Goal: Task Accomplishment & Management: Use online tool/utility

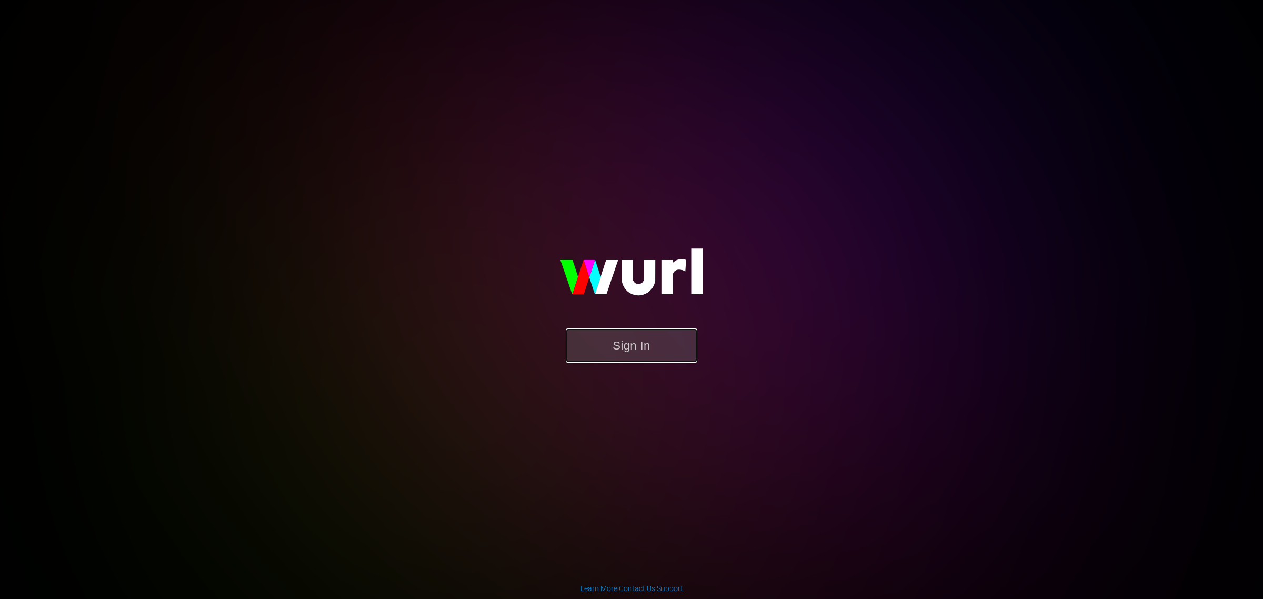
click at [622, 343] on button "Sign In" at bounding box center [632, 345] width 132 height 34
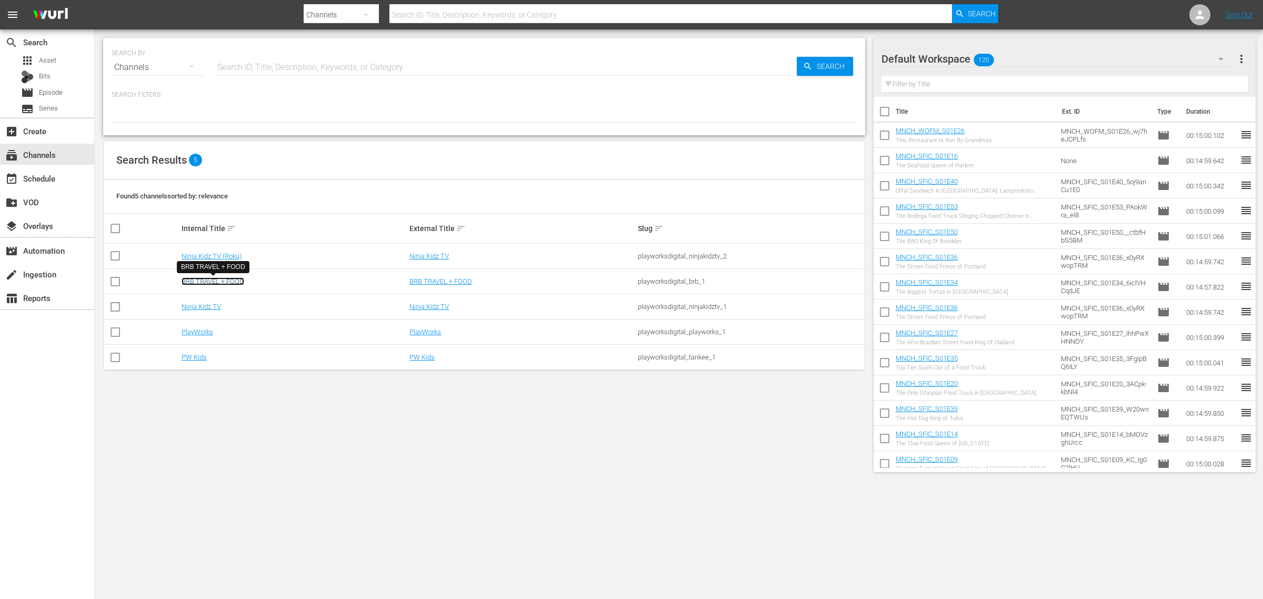
click at [208, 280] on link "BRB TRAVEL + FOOD" at bounding box center [213, 281] width 63 height 8
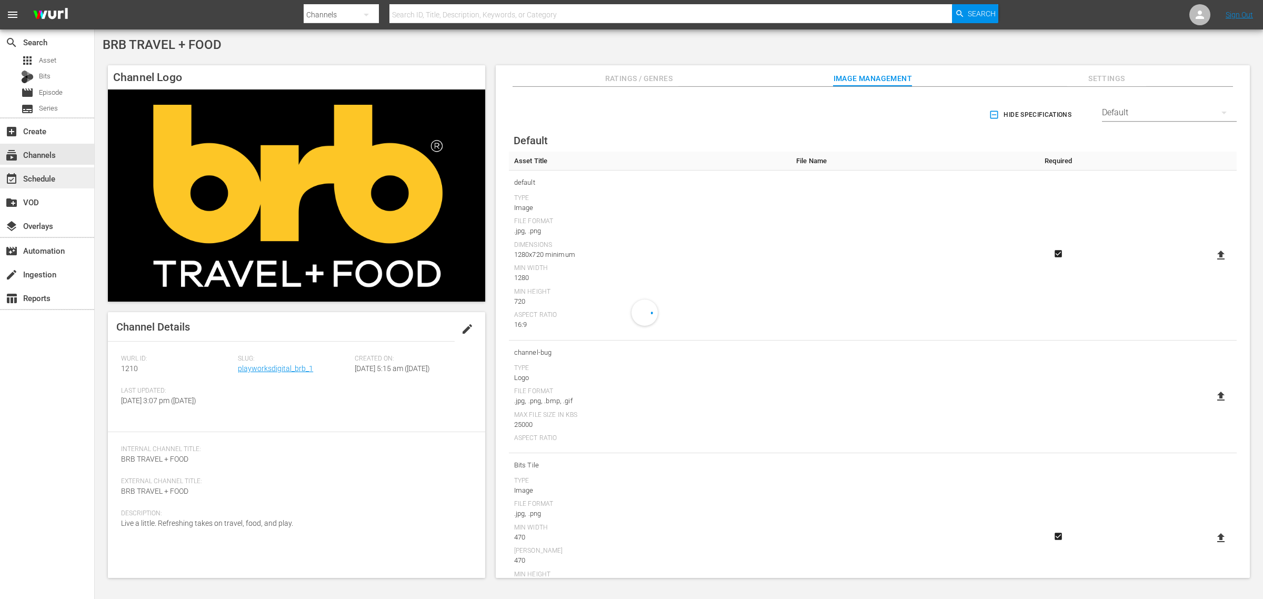
click at [49, 171] on div "event_available Schedule" at bounding box center [47, 177] width 94 height 21
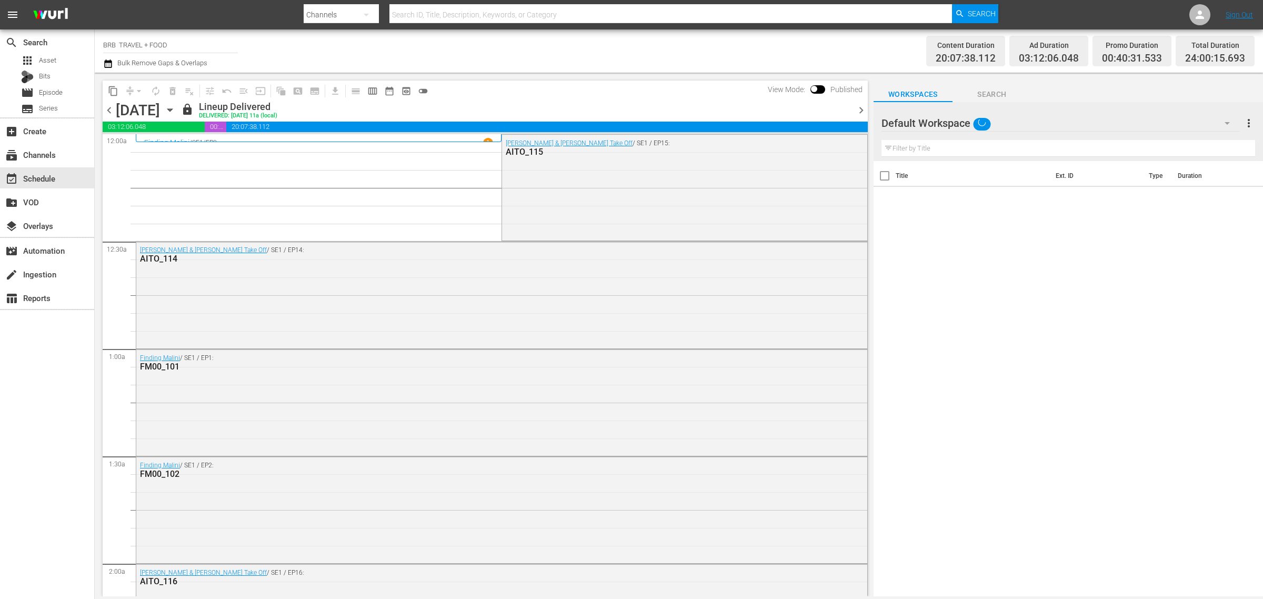
click at [176, 105] on icon "button" at bounding box center [170, 110] width 12 height 12
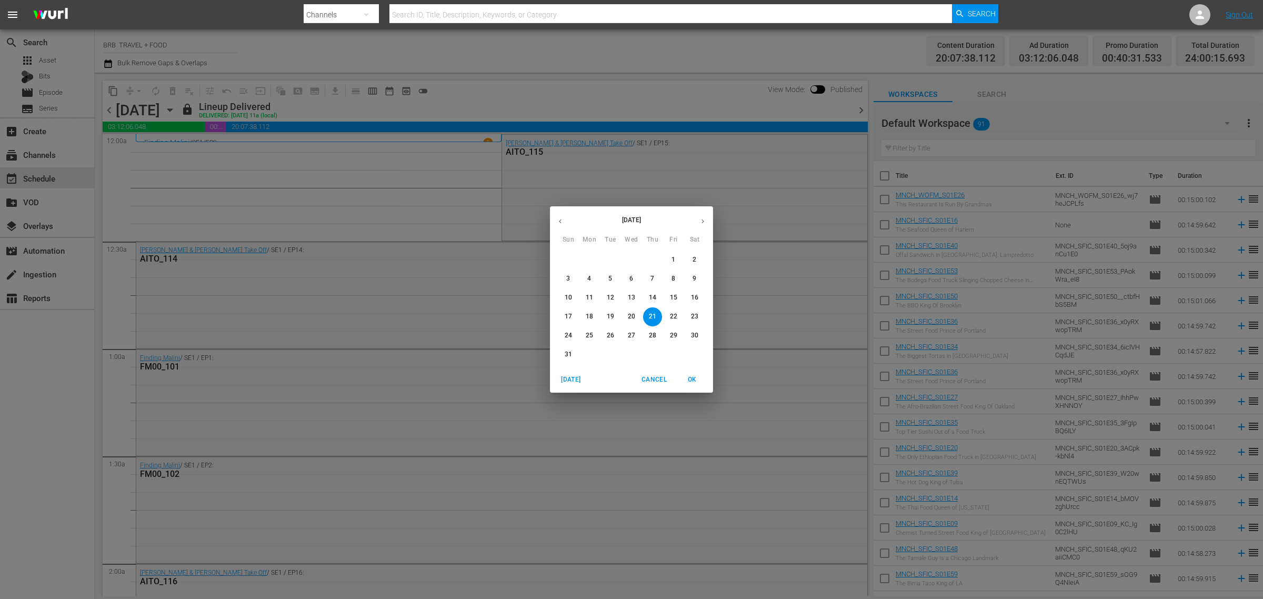
click at [670, 319] on p "22" at bounding box center [673, 316] width 7 height 9
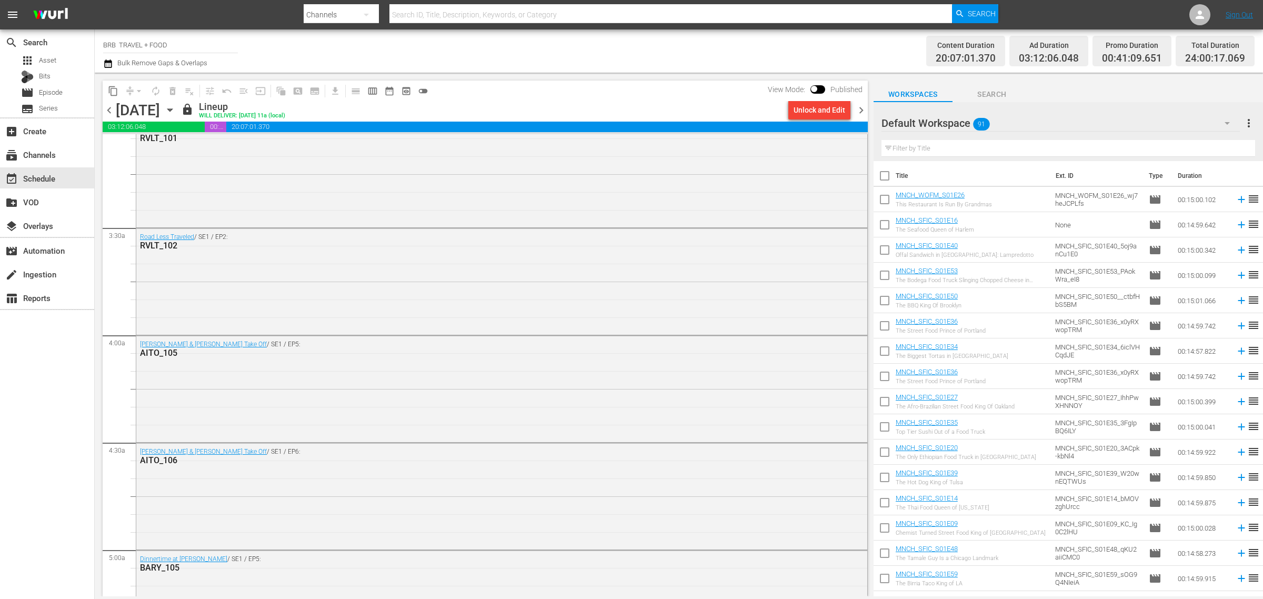
scroll to position [724, 0]
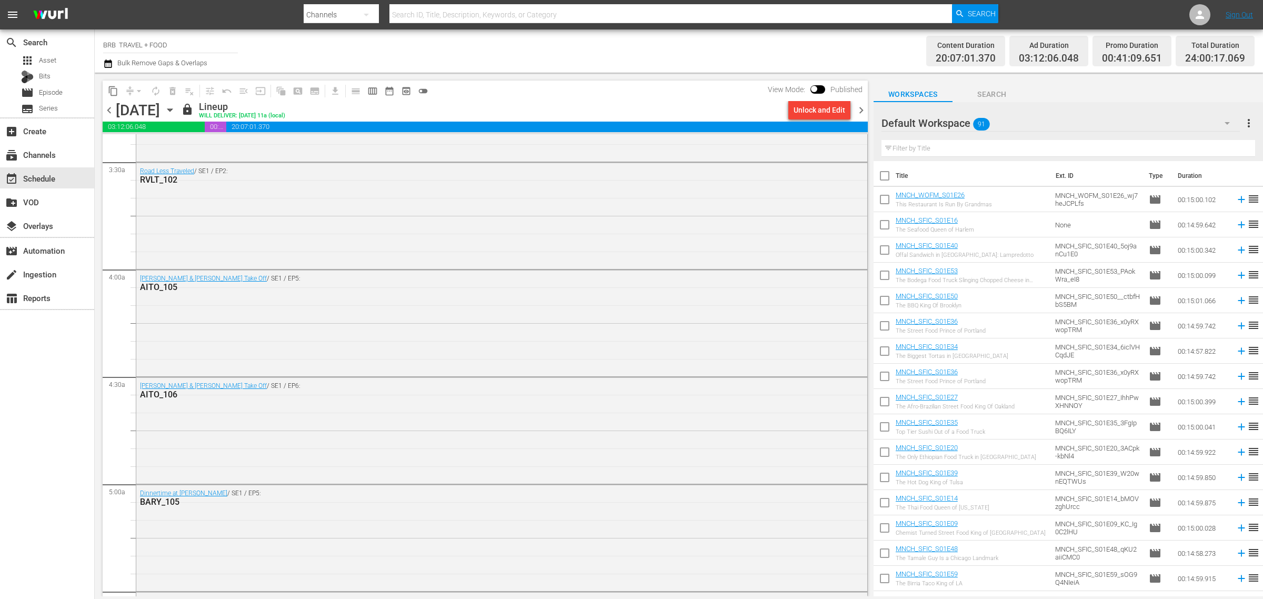
click at [172, 109] on icon "button" at bounding box center [169, 110] width 5 height 3
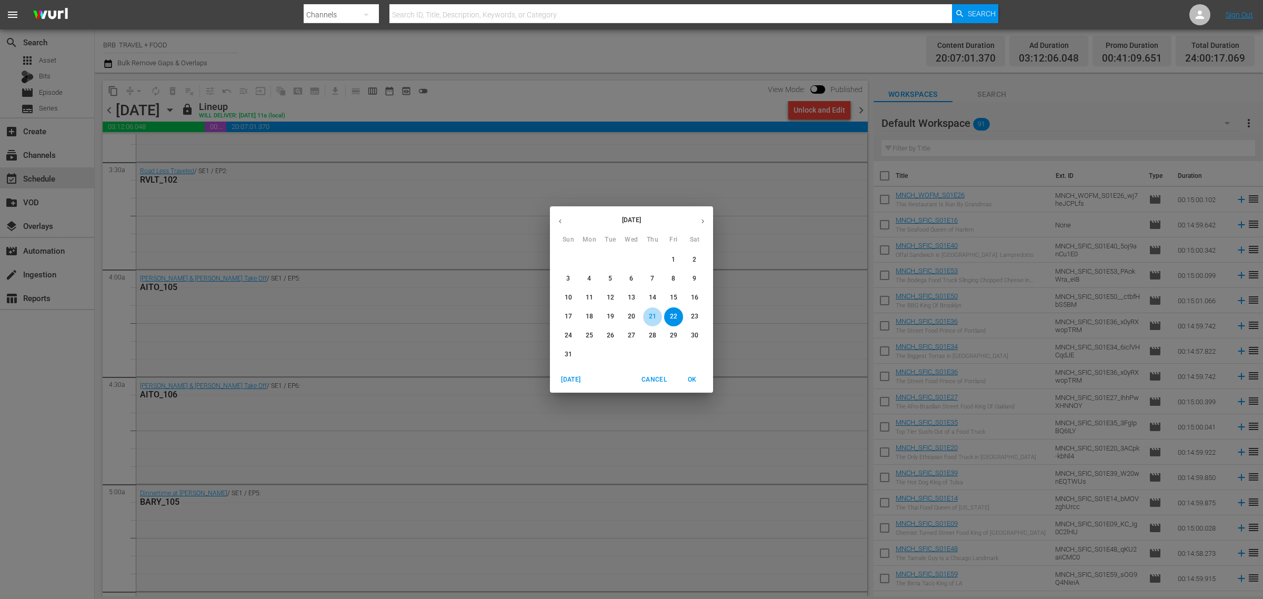
click at [649, 317] on p "21" at bounding box center [652, 316] width 7 height 9
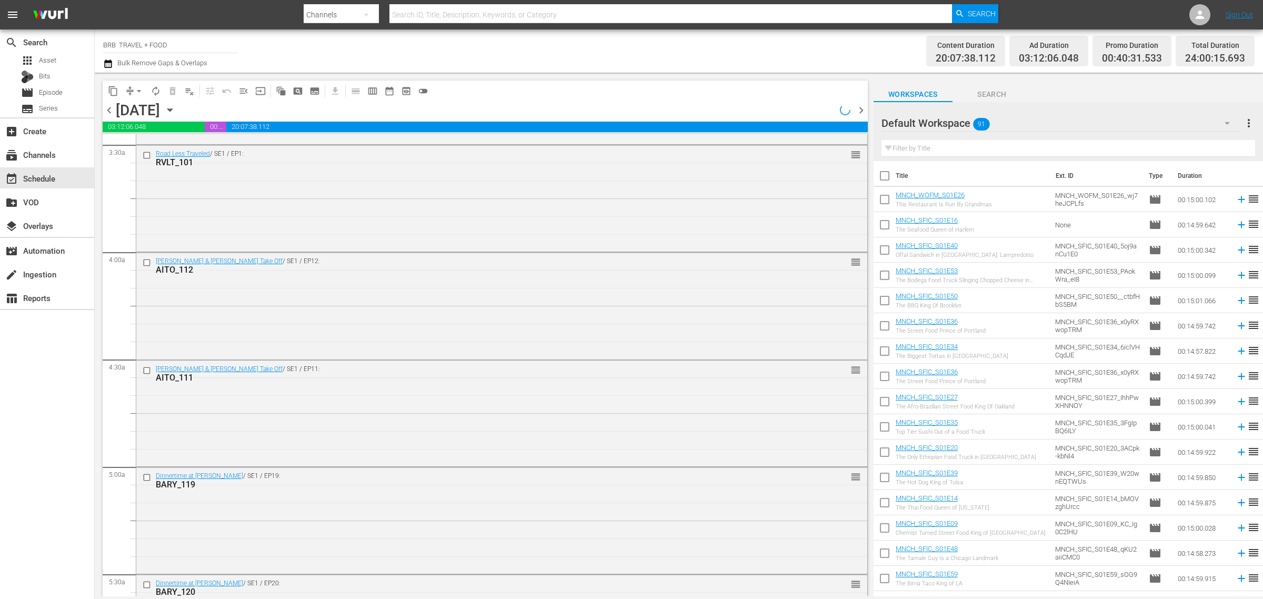
scroll to position [724, 0]
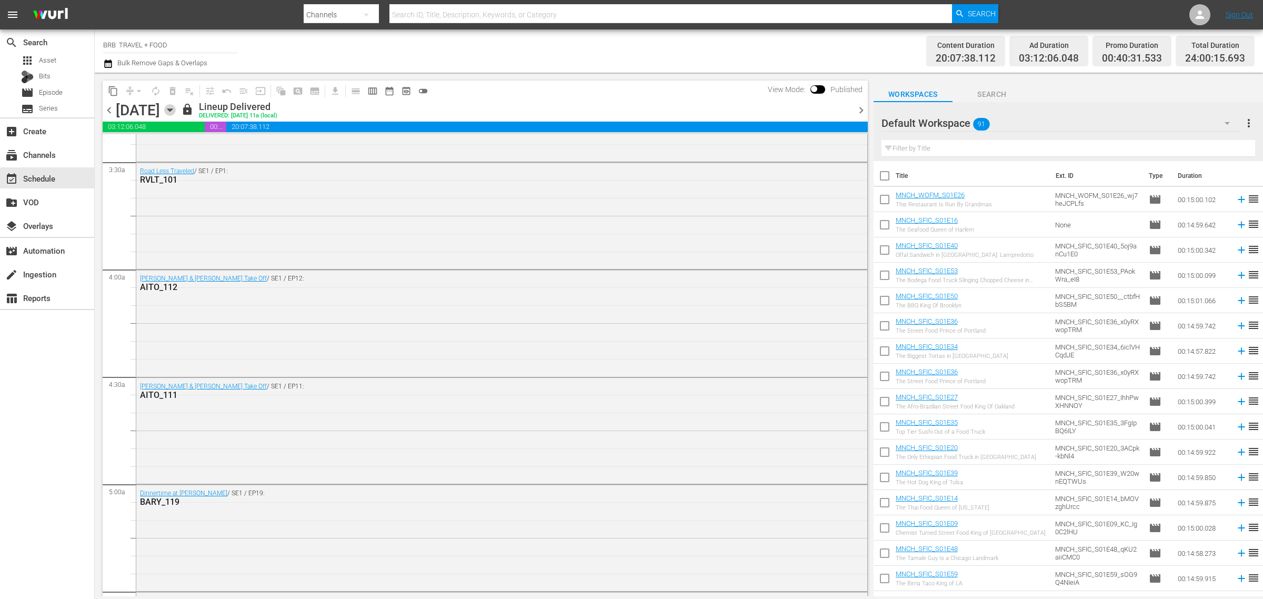
click at [176, 108] on icon "button" at bounding box center [170, 110] width 12 height 12
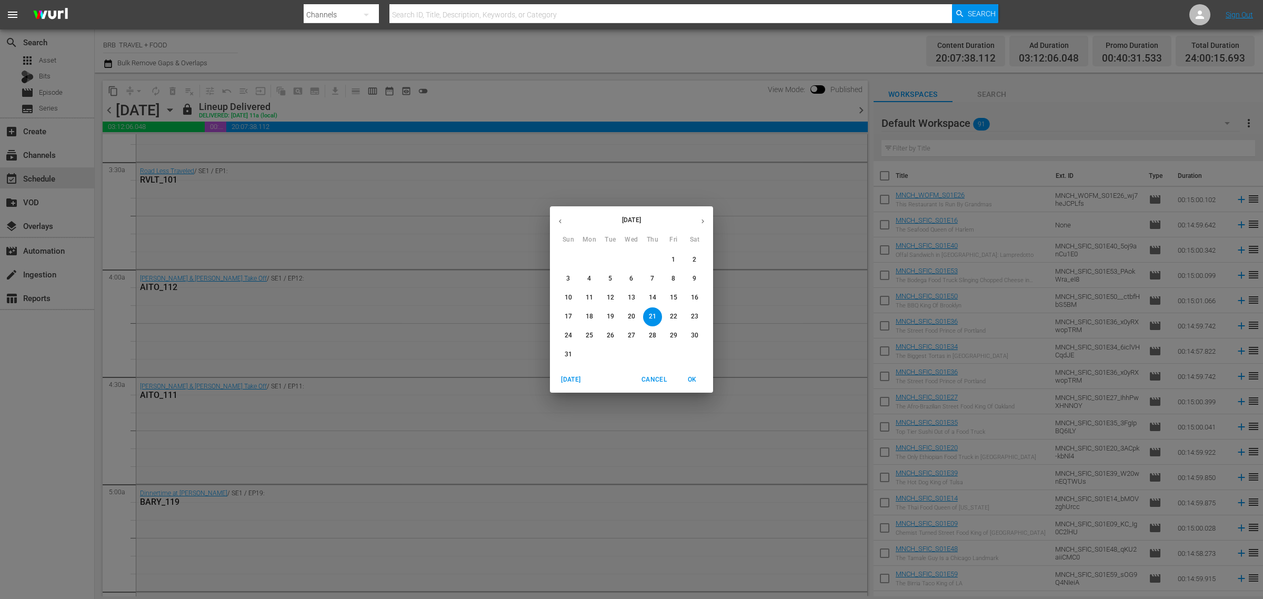
click at [669, 318] on span "22" at bounding box center [673, 316] width 19 height 9
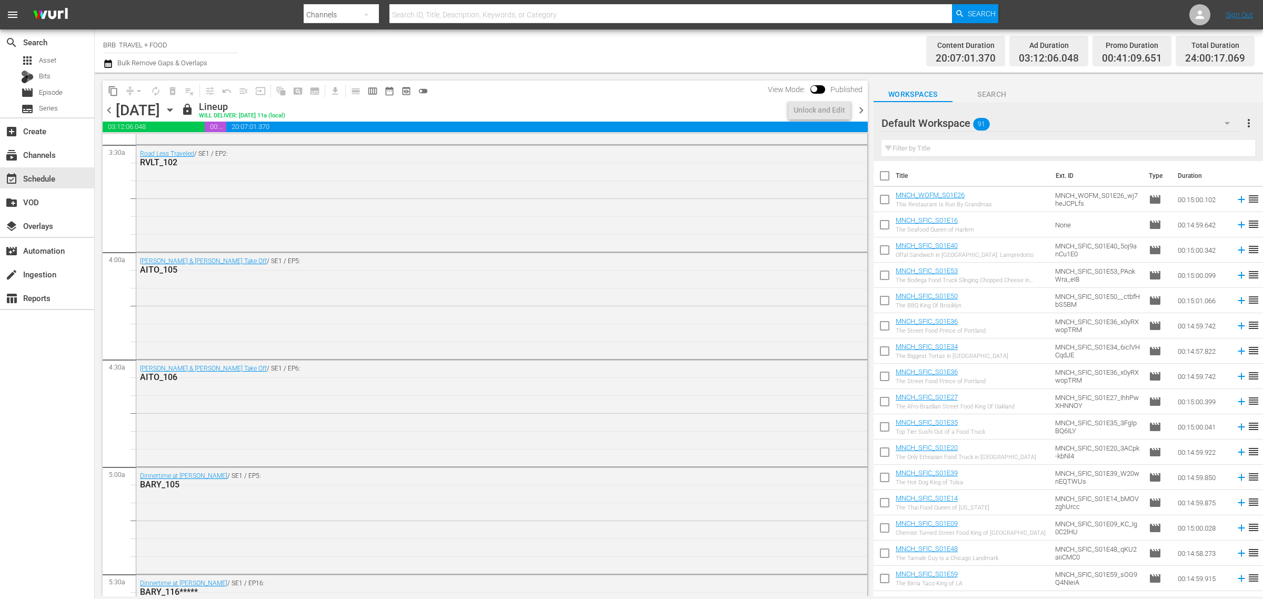
scroll to position [724, 0]
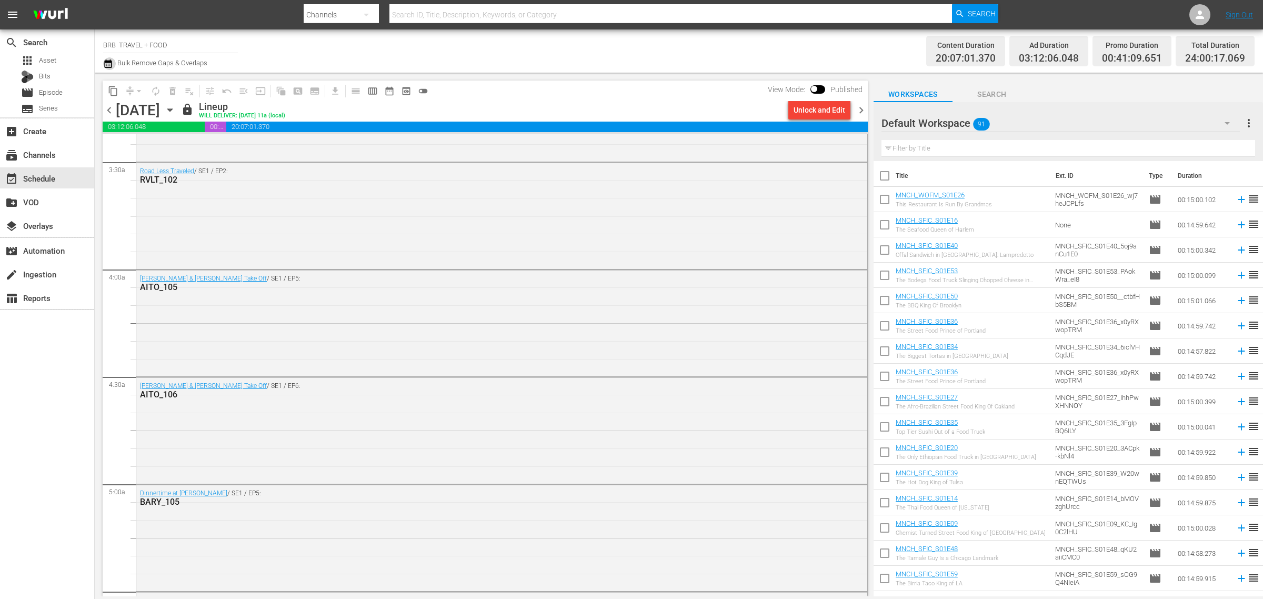
click at [109, 59] on icon "button" at bounding box center [108, 63] width 10 height 13
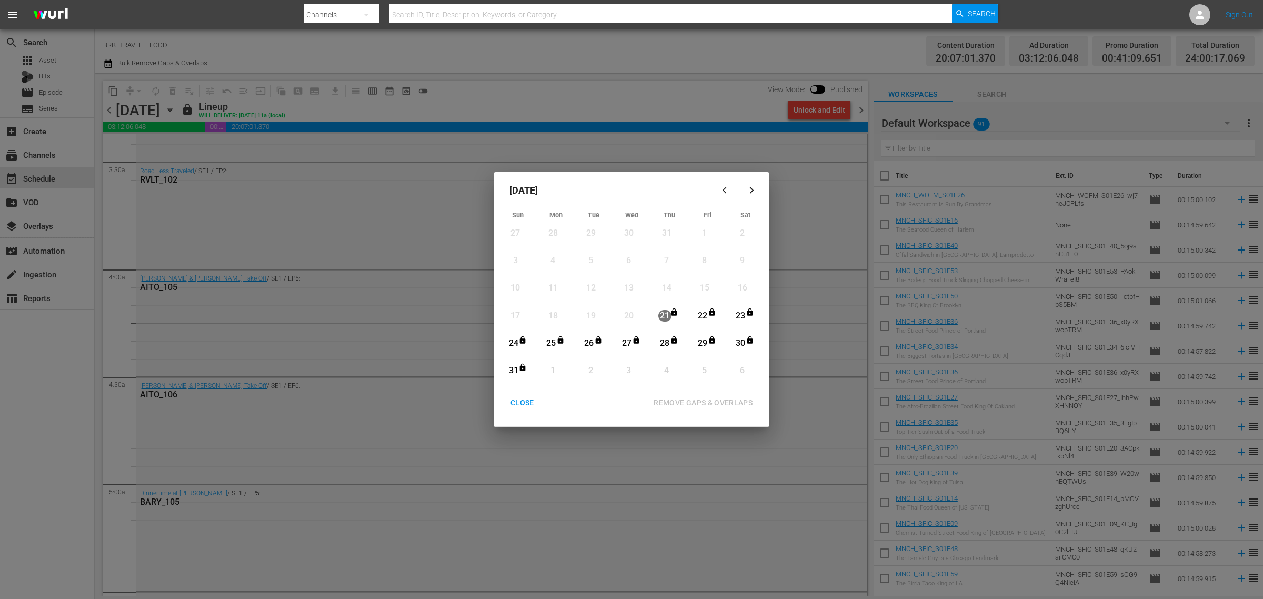
click at [665, 315] on div "21" at bounding box center [664, 316] width 13 height 12
click at [706, 316] on div "22" at bounding box center [702, 316] width 13 height 12
drag, startPoint x: 523, startPoint y: 406, endPoint x: 670, endPoint y: 354, distance: 155.8
click at [524, 406] on div "CLOSE" at bounding box center [522, 402] width 41 height 13
